Goal: Transaction & Acquisition: Book appointment/travel/reservation

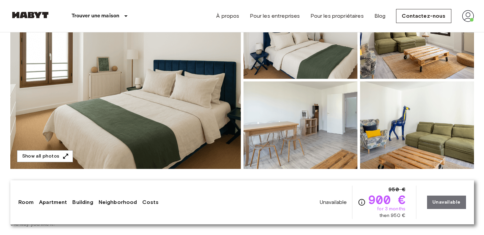
scroll to position [105, 0]
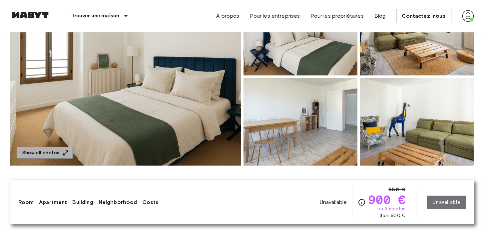
click at [65, 155] on icon "button" at bounding box center [65, 152] width 7 height 7
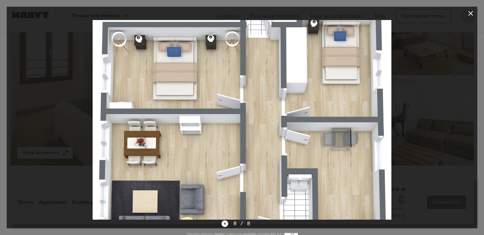
click at [281, 175] on img at bounding box center [242, 119] width 299 height 199
click at [469, 16] on icon "button" at bounding box center [471, 13] width 8 height 8
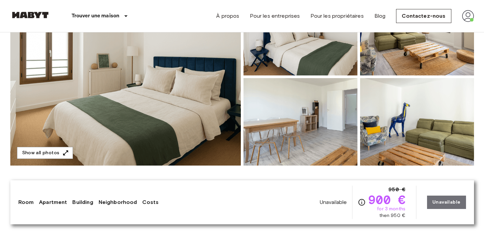
click at [43, 13] on img at bounding box center [30, 15] width 40 height 7
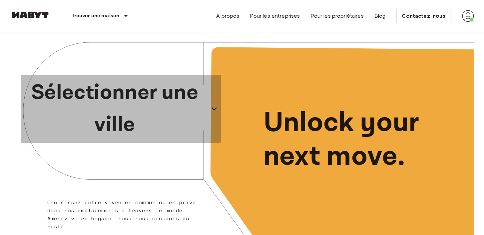
click at [213, 107] on icon "button" at bounding box center [214, 108] width 11 height 11
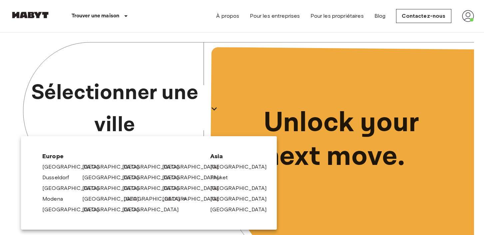
click at [130, 200] on link "[GEOGRAPHIC_DATA]" at bounding box center [155, 199] width 63 height 8
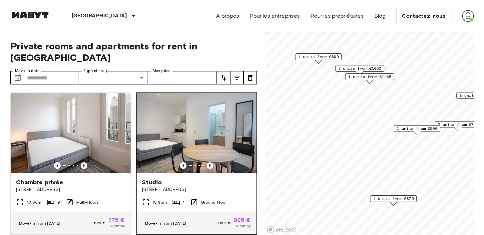
click at [228, 101] on img at bounding box center [197, 133] width 120 height 80
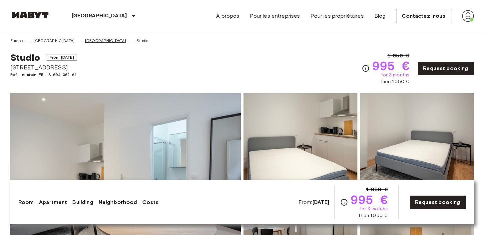
click at [85, 42] on link "[GEOGRAPHIC_DATA]" at bounding box center [105, 41] width 41 height 6
